Goal: Navigation & Orientation: Understand site structure

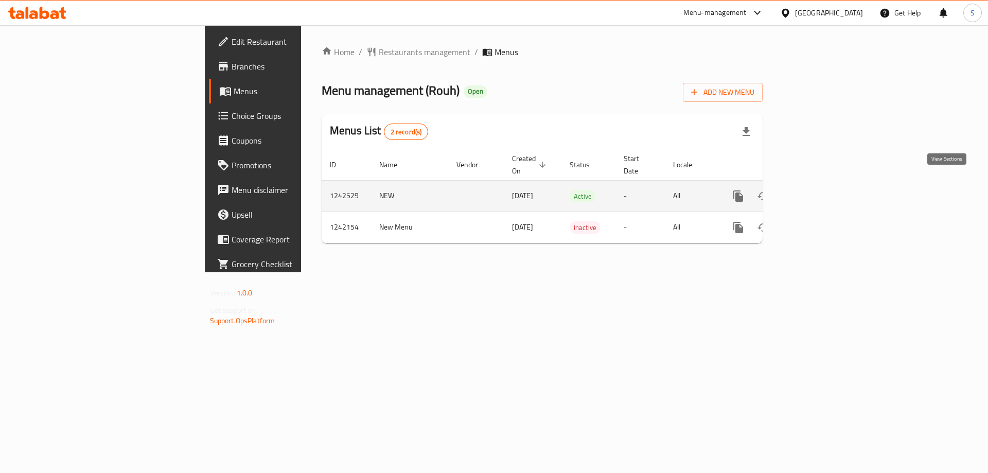
click at [825, 184] on link "enhanced table" at bounding box center [813, 196] width 25 height 25
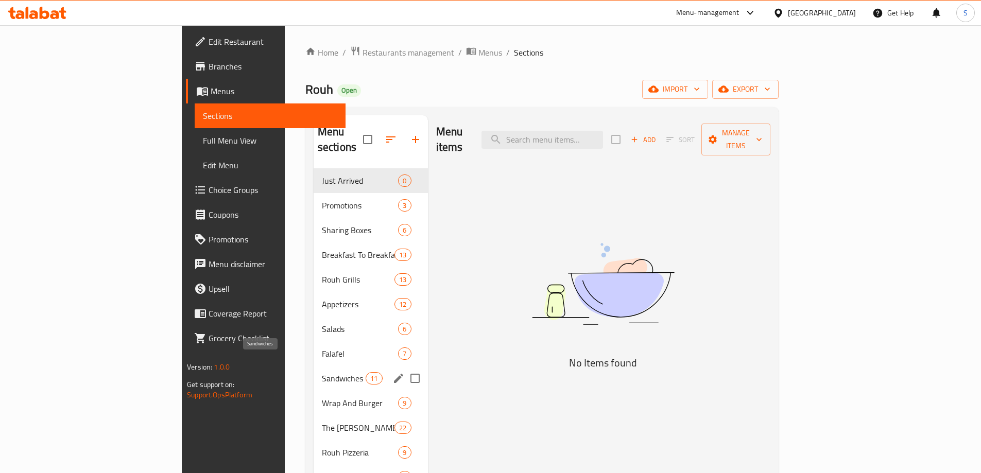
click at [322, 372] on span "Sandwiches" at bounding box center [344, 378] width 44 height 12
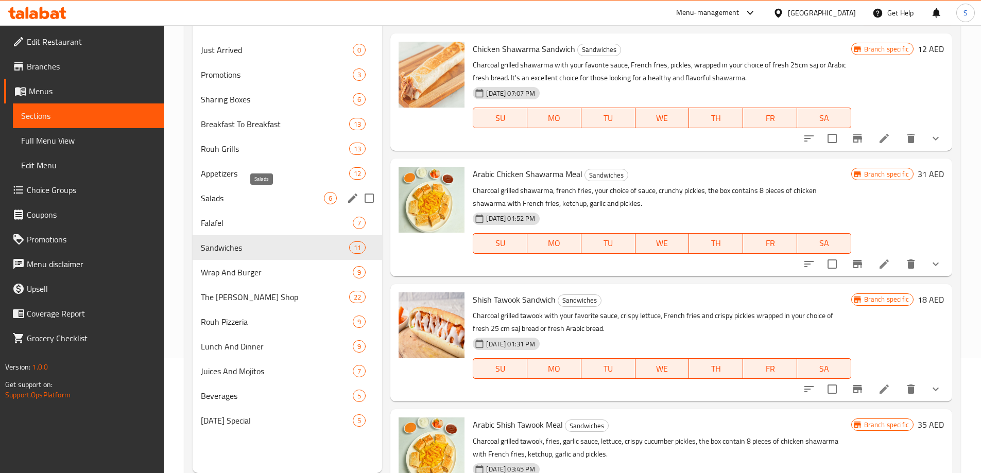
scroll to position [144, 0]
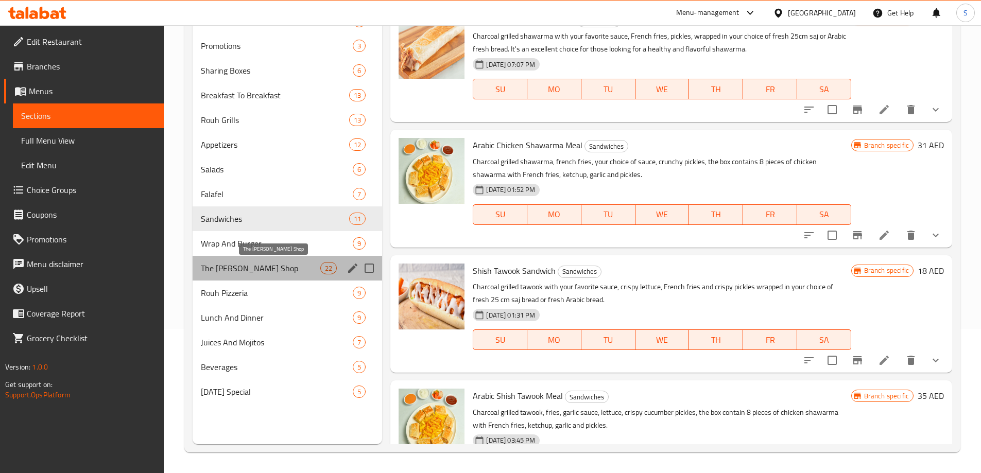
click at [277, 271] on span "The [PERSON_NAME] Shop" at bounding box center [261, 268] width 120 height 12
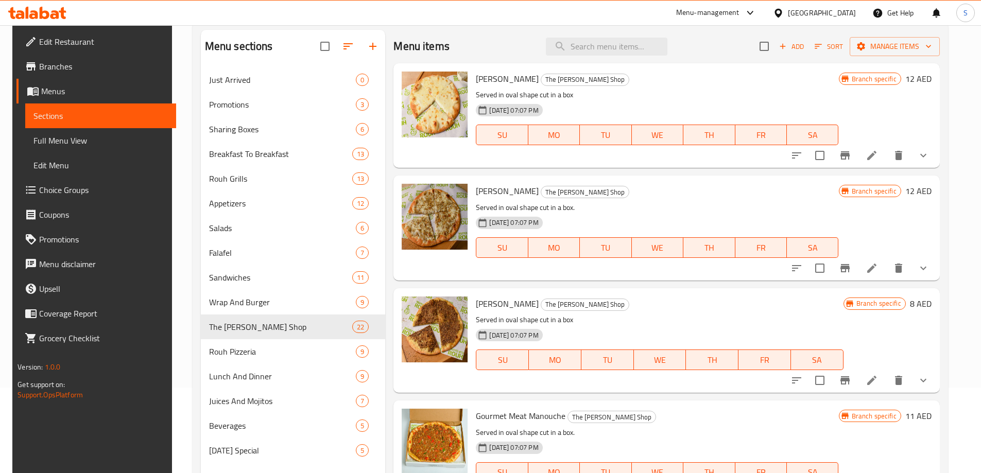
scroll to position [144, 0]
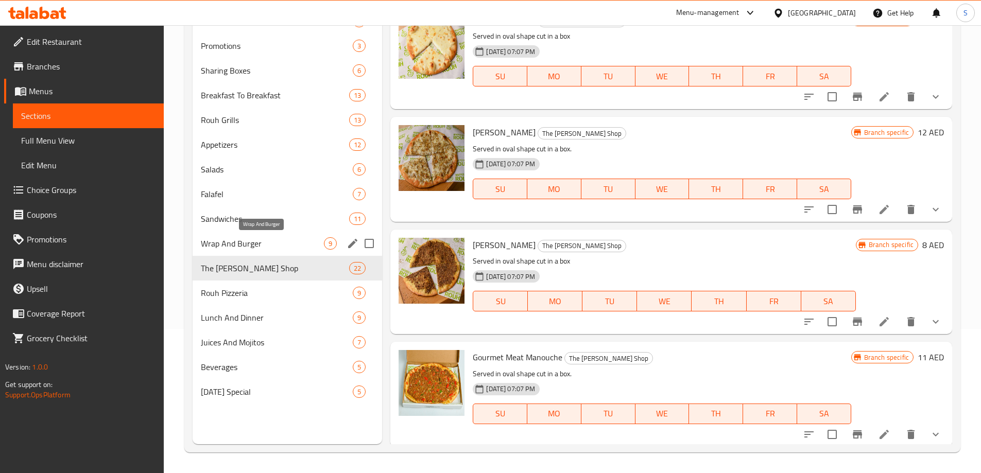
click at [256, 237] on span "Wrap And Burger" at bounding box center [263, 243] width 124 height 12
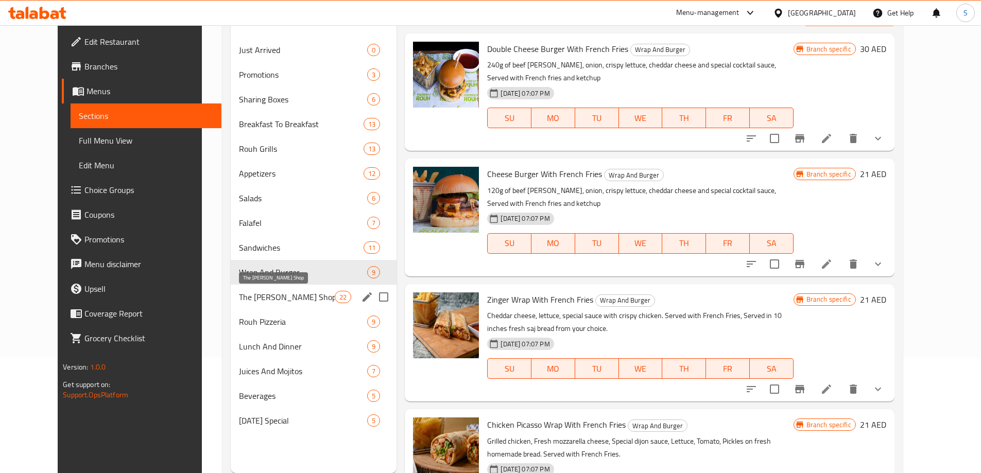
scroll to position [144, 0]
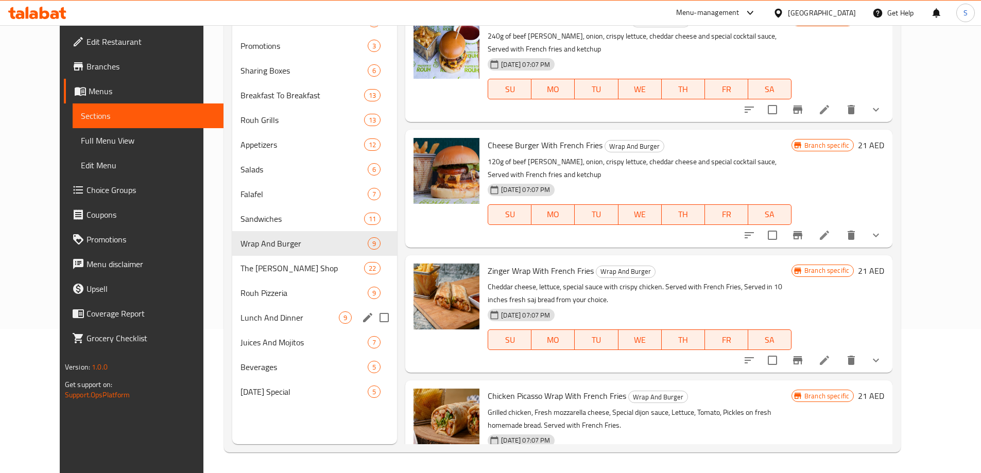
click at [237, 328] on div "Lunch And Dinner 9" at bounding box center [314, 317] width 165 height 25
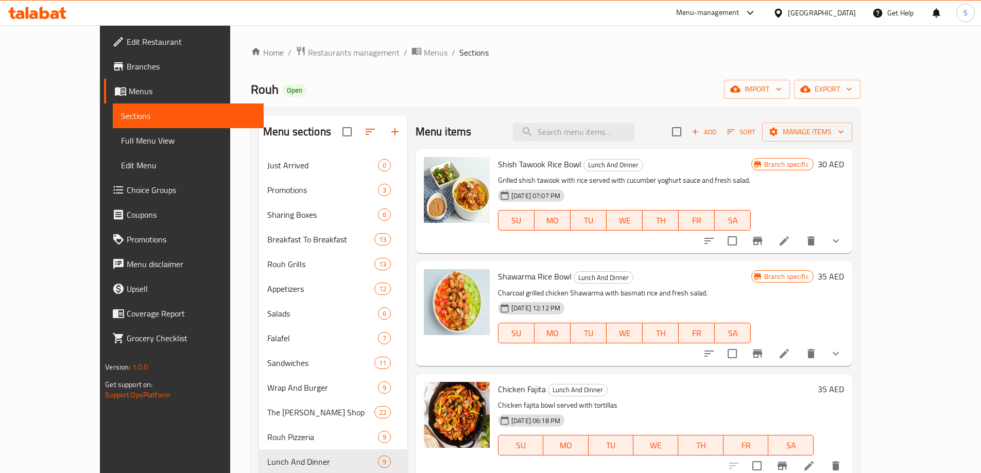
scroll to position [144, 0]
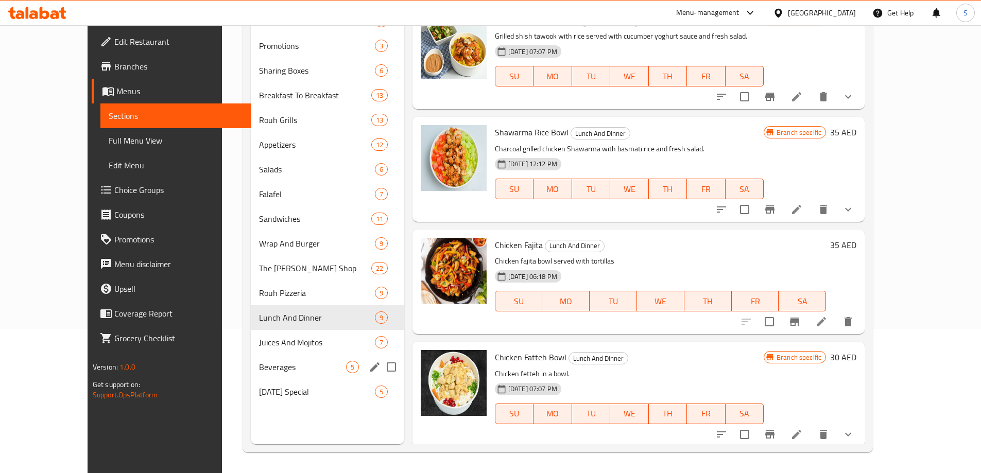
click at [259, 346] on span "Juices And Mojitos" at bounding box center [317, 342] width 116 height 12
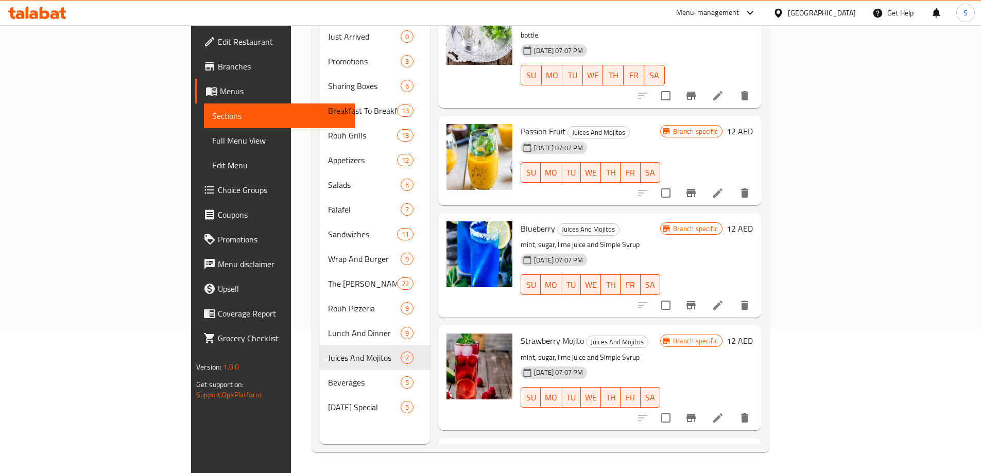
scroll to position [324, 0]
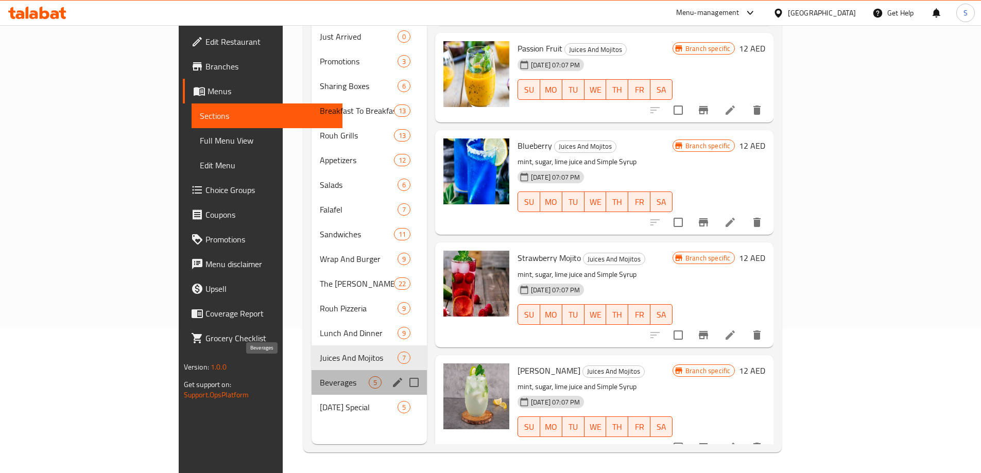
click at [320, 376] on span "Beverages" at bounding box center [344, 382] width 49 height 12
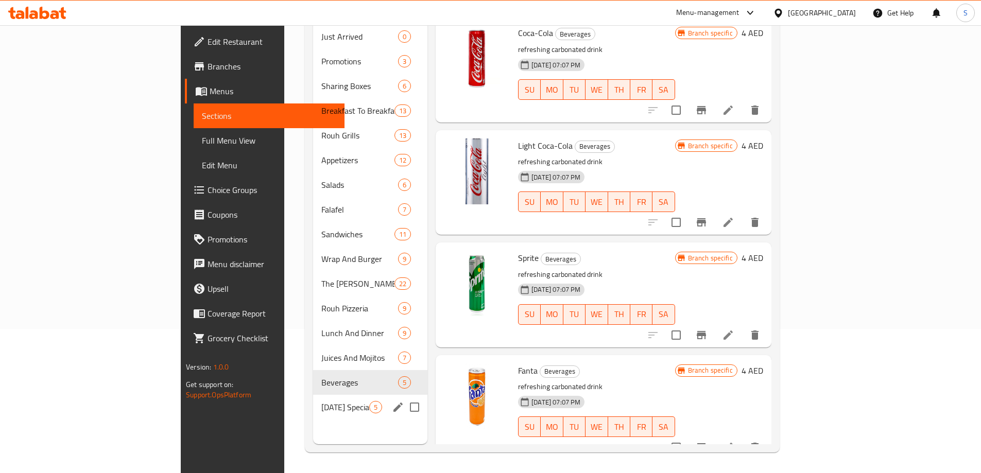
click at [321, 401] on span "[DATE] Special" at bounding box center [345, 407] width 48 height 12
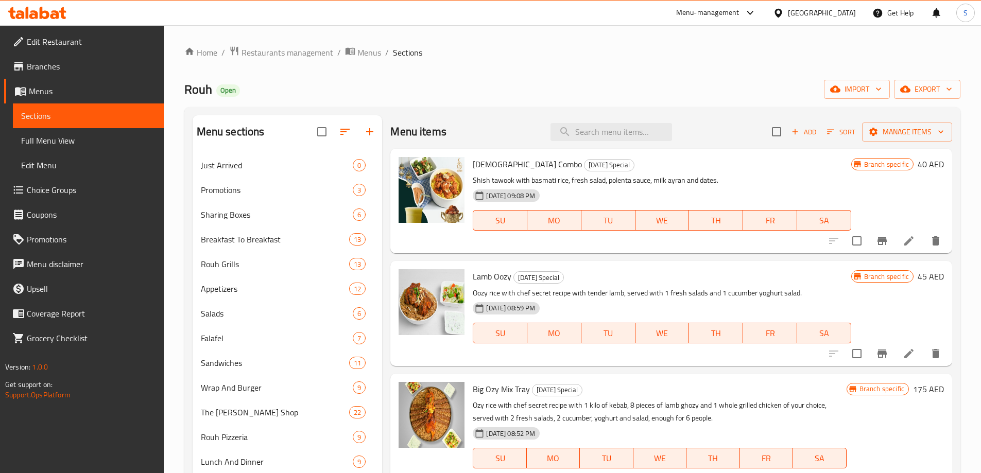
click at [50, 77] on link "Branches" at bounding box center [84, 66] width 160 height 25
